Goal: Book appointment/travel/reservation

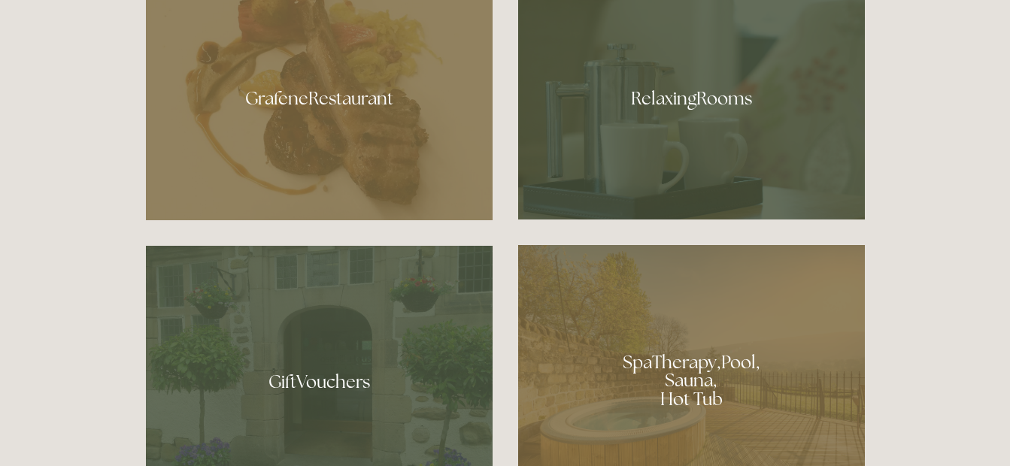
scroll to position [875, 0]
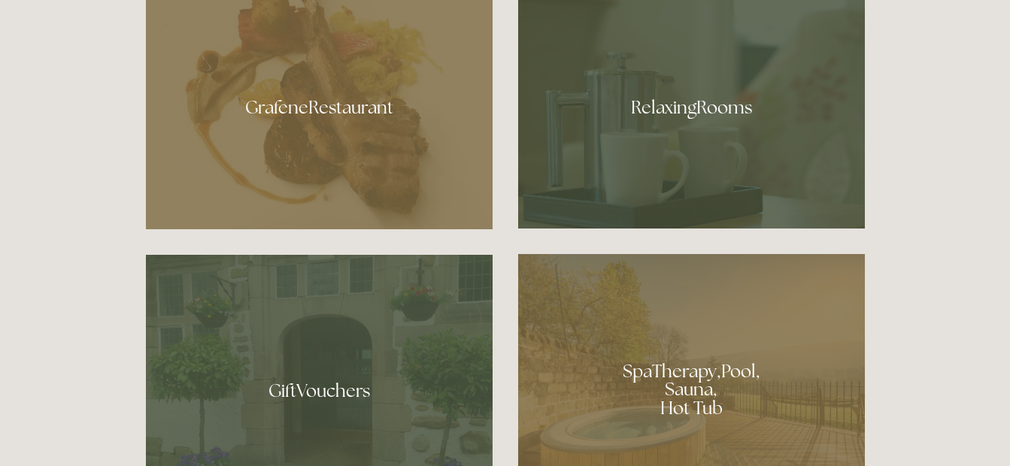
click at [679, 344] on div at bounding box center [691, 384] width 347 height 261
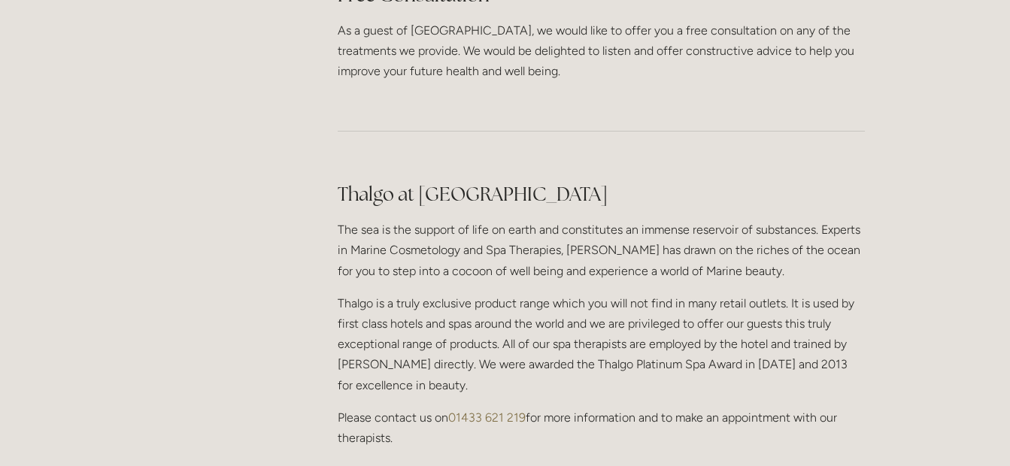
scroll to position [1256, 0]
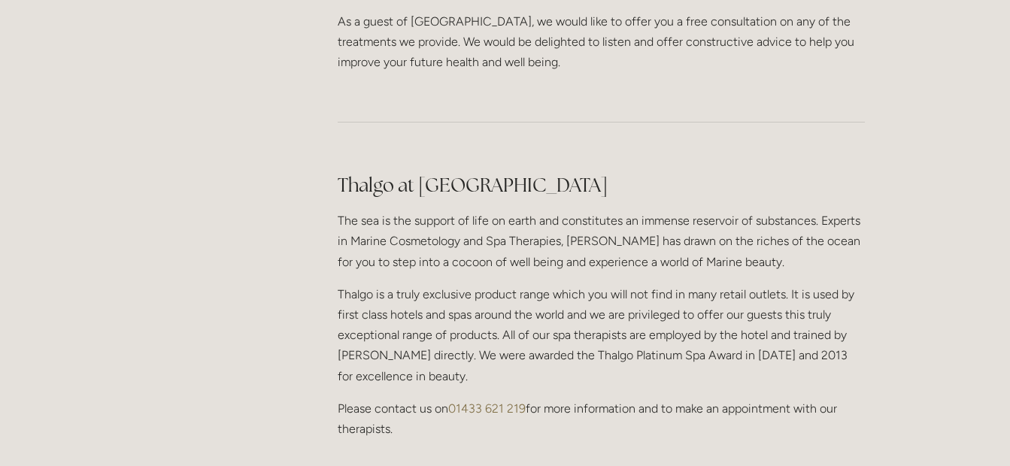
drag, startPoint x: 1006, startPoint y: 261, endPoint x: 1006, endPoint y: 305, distance: 43.6
click at [1006, 305] on div "Rooms Rooms Your Stay Book a stay Offers Spa" at bounding box center [505, 77] width 1010 height 2666
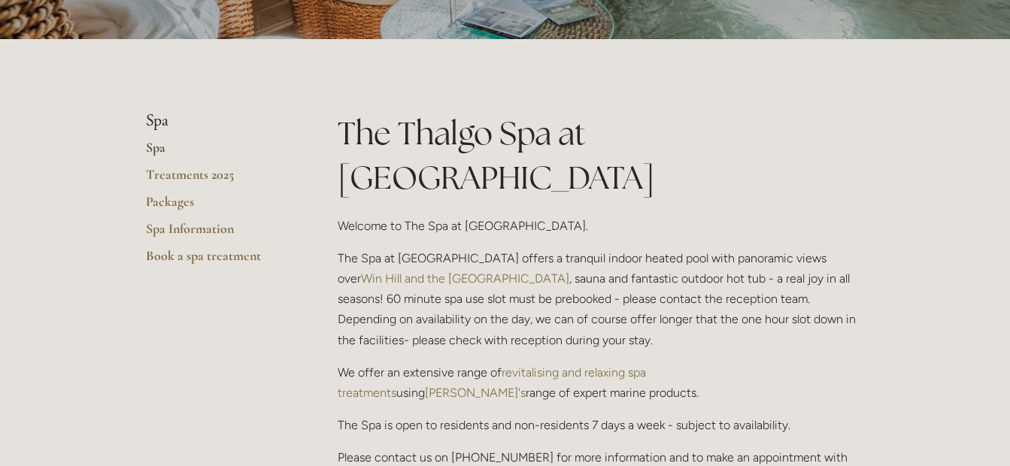
scroll to position [255, 0]
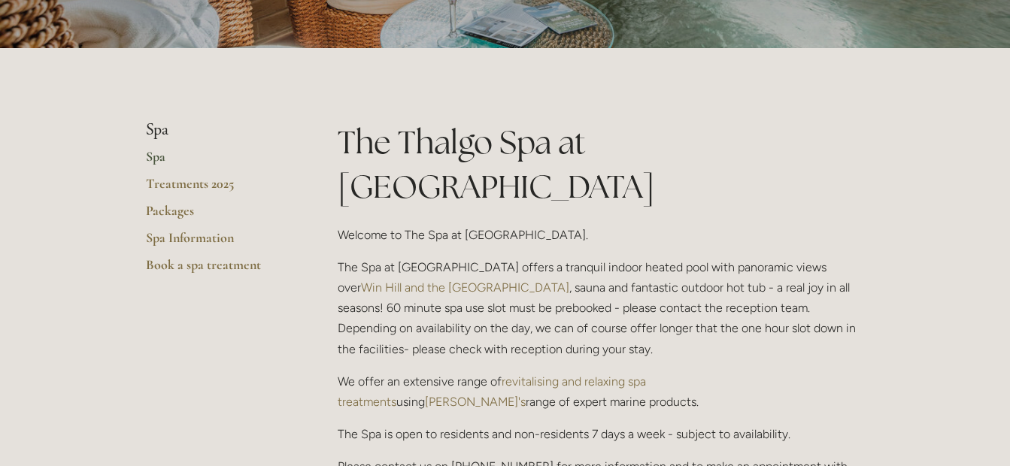
click at [159, 153] on link "Spa" at bounding box center [218, 161] width 144 height 27
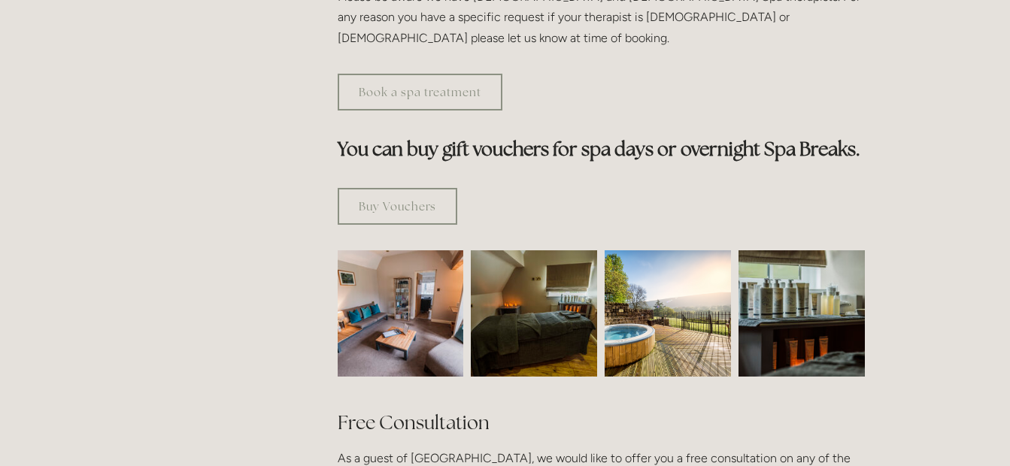
scroll to position [837, 0]
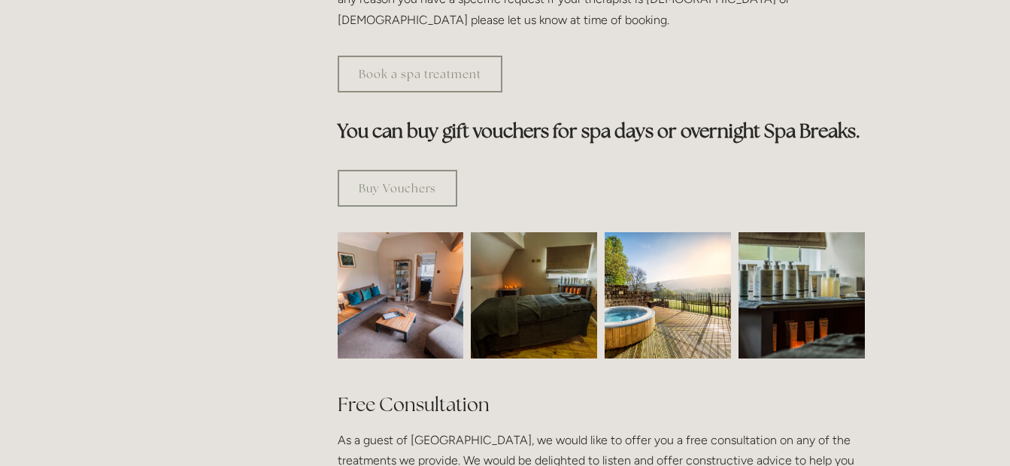
click at [641, 234] on img at bounding box center [668, 295] width 126 height 126
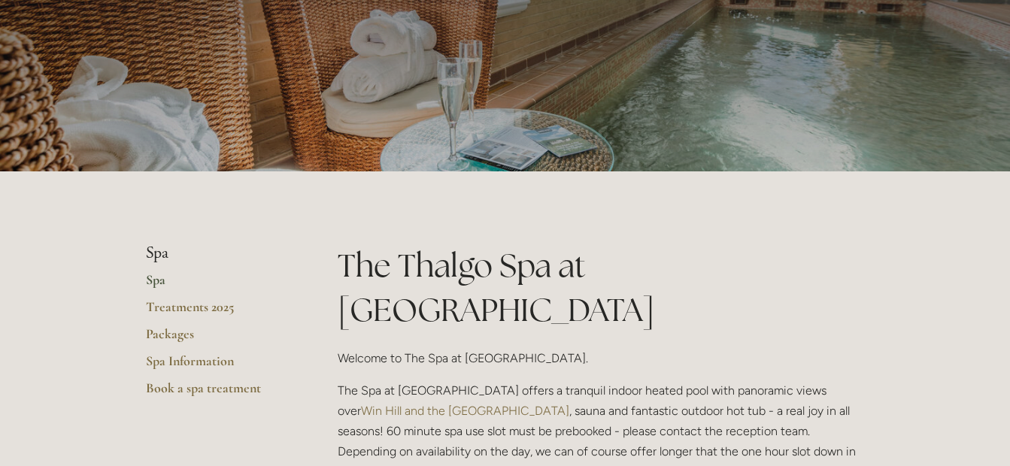
scroll to position [196, 0]
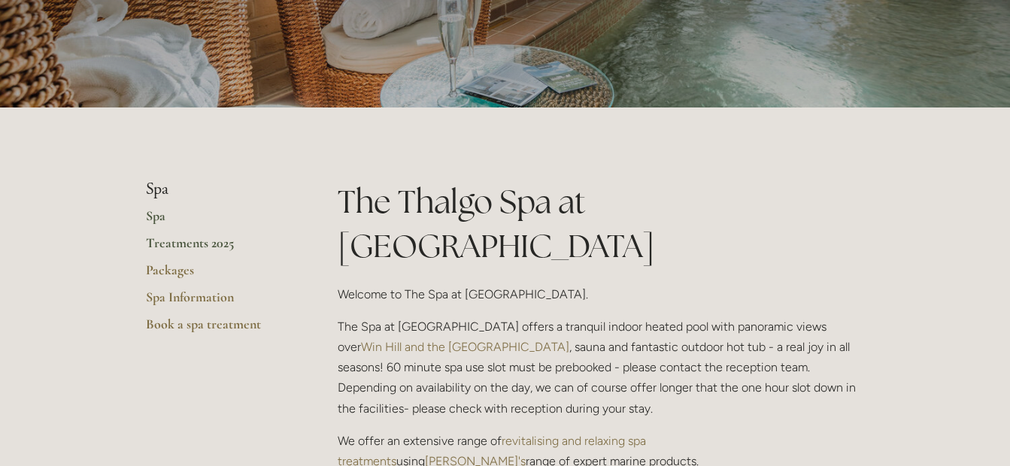
click at [175, 241] on link "Treatments 2025" at bounding box center [218, 248] width 144 height 27
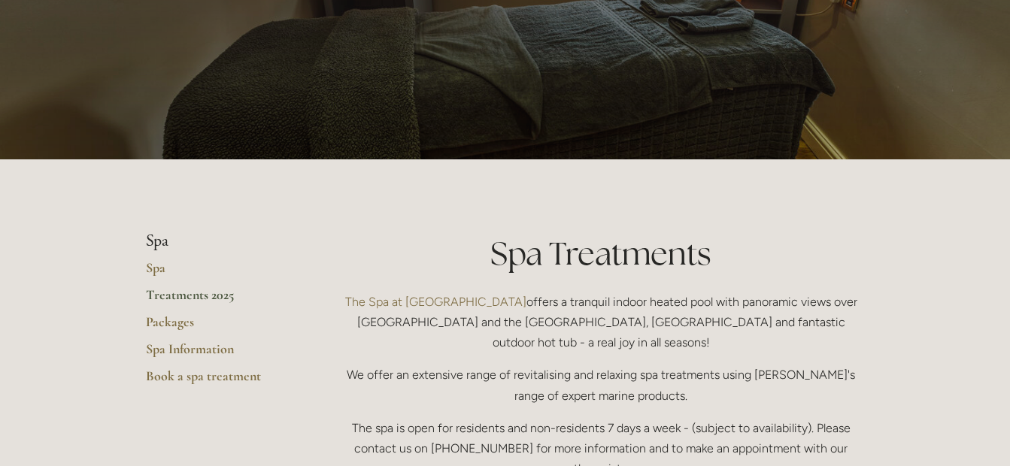
scroll to position [187, 0]
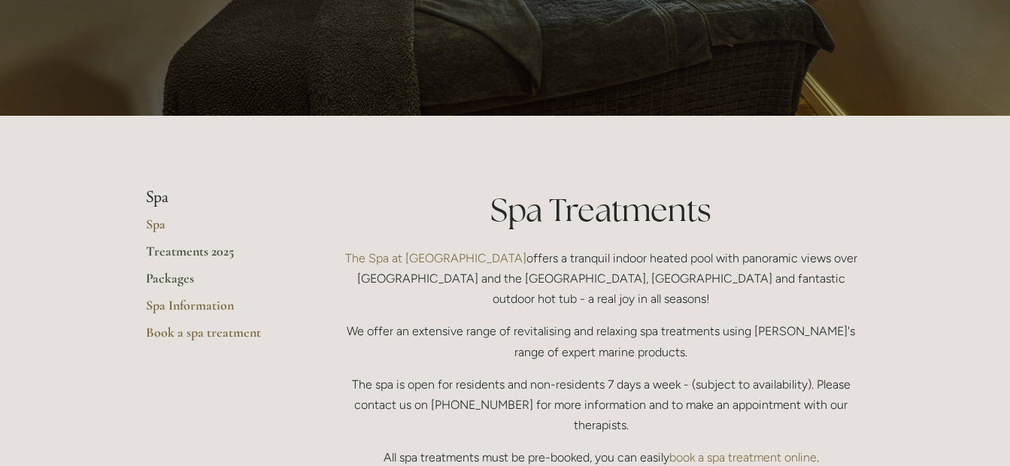
click at [161, 278] on link "Packages" at bounding box center [218, 283] width 144 height 27
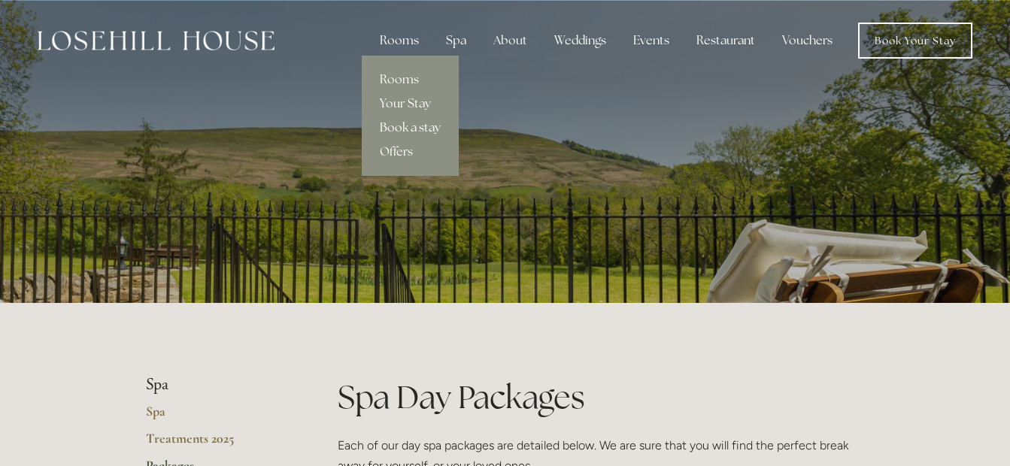
click at [401, 120] on link "Book a stay" at bounding box center [410, 128] width 97 height 24
